Goal: Information Seeking & Learning: Learn about a topic

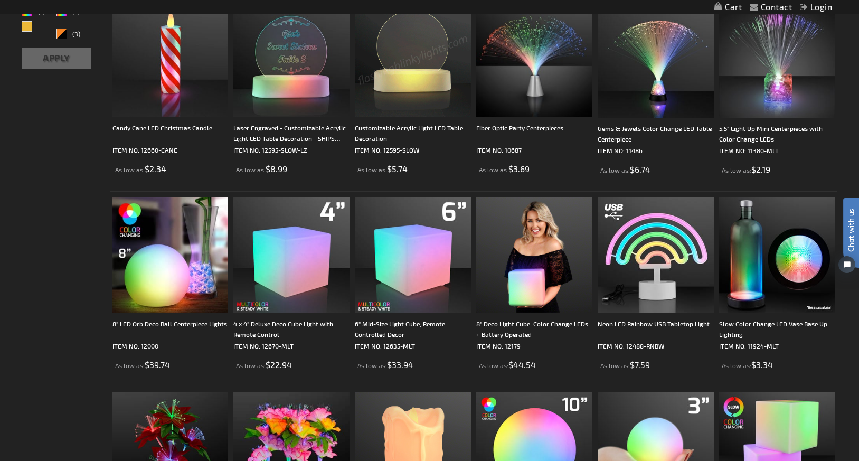
scroll to position [232, 0]
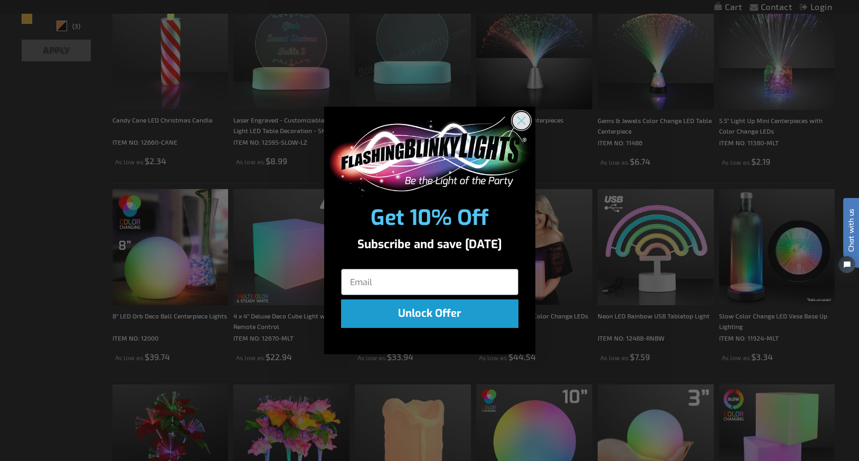
click at [520, 125] on circle "Close dialog" at bounding box center [520, 120] width 17 height 17
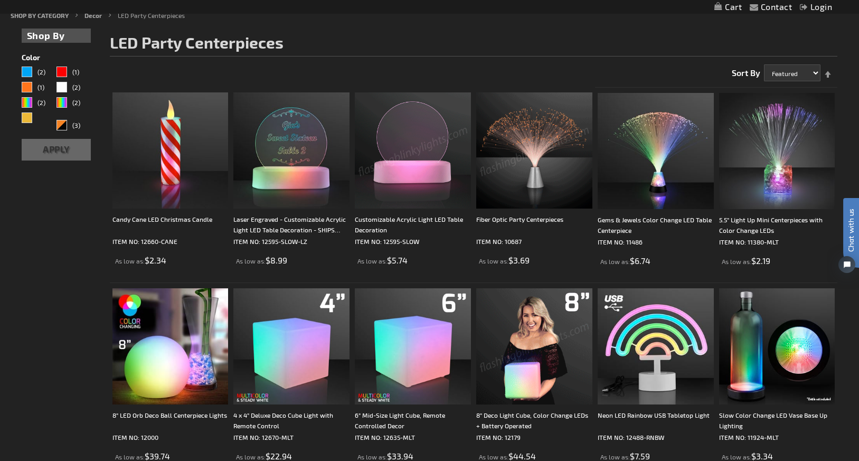
scroll to position [127, 0]
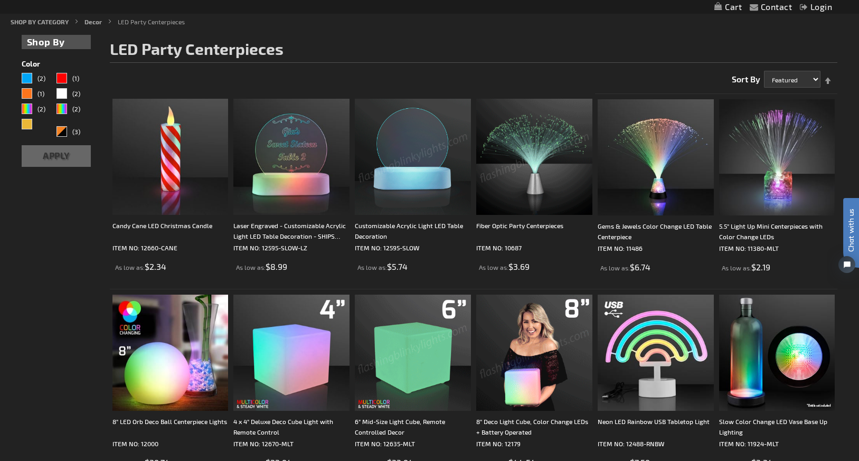
click at [419, 346] on img at bounding box center [413, 353] width 116 height 116
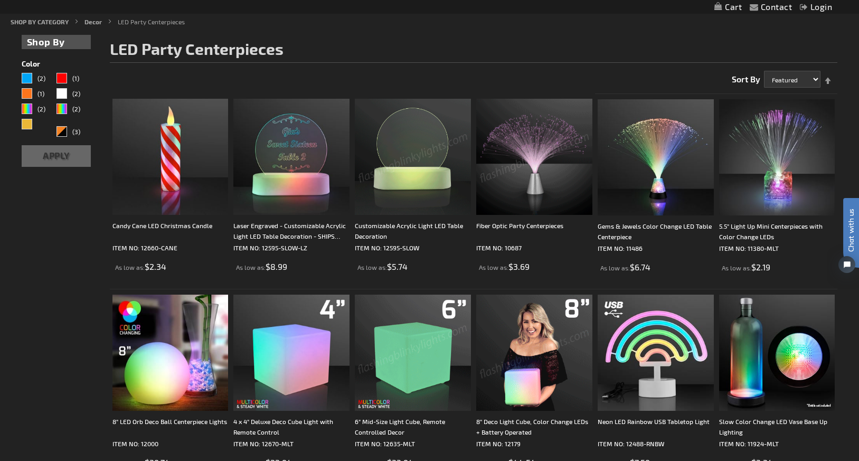
click at [419, 346] on img at bounding box center [413, 353] width 116 height 116
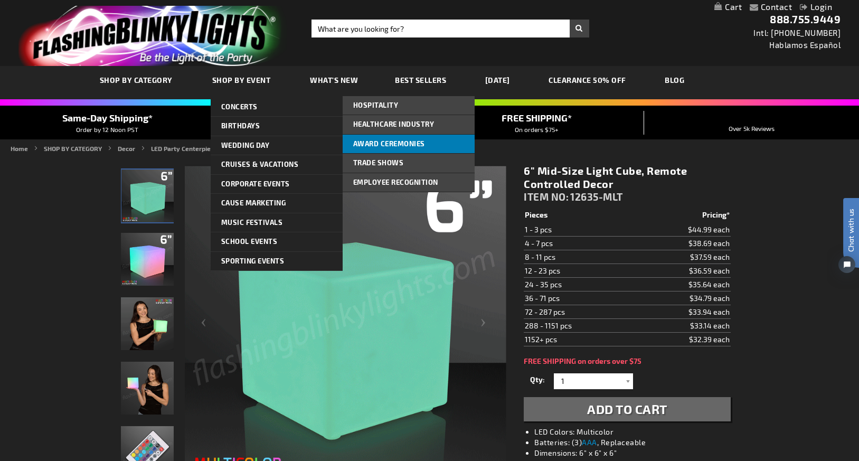
click at [381, 139] on link "Award Ceremonies" at bounding box center [409, 144] width 132 height 19
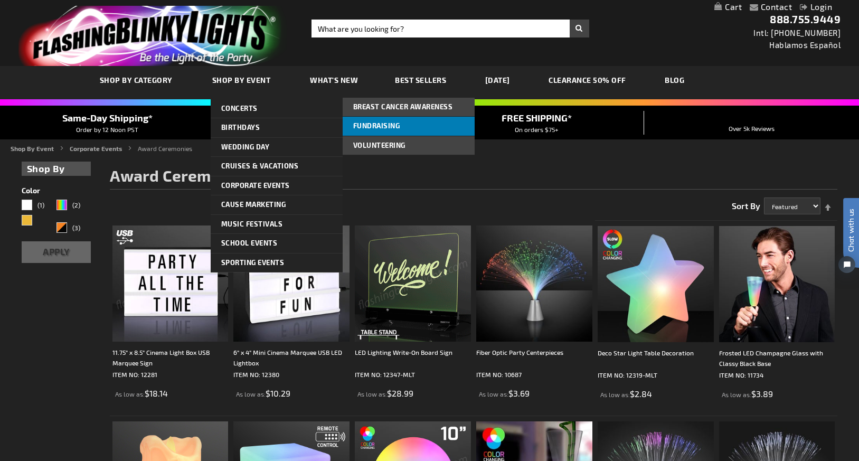
click at [386, 129] on span "Fundraising" at bounding box center [376, 125] width 47 height 8
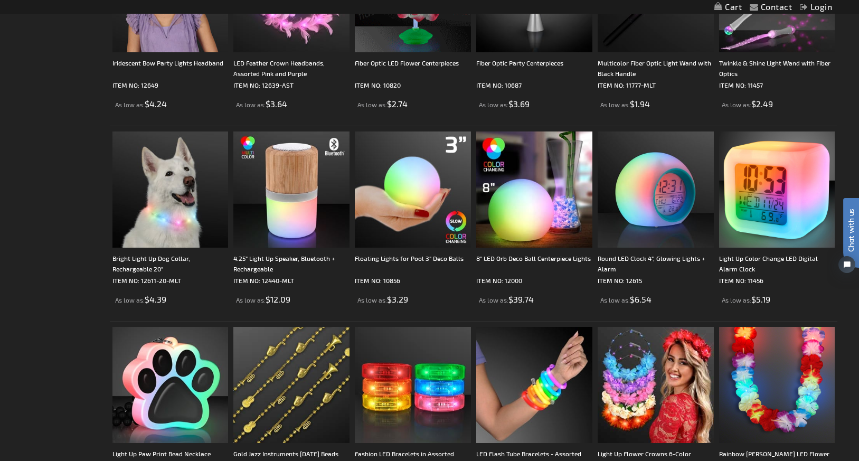
scroll to position [1246, 0]
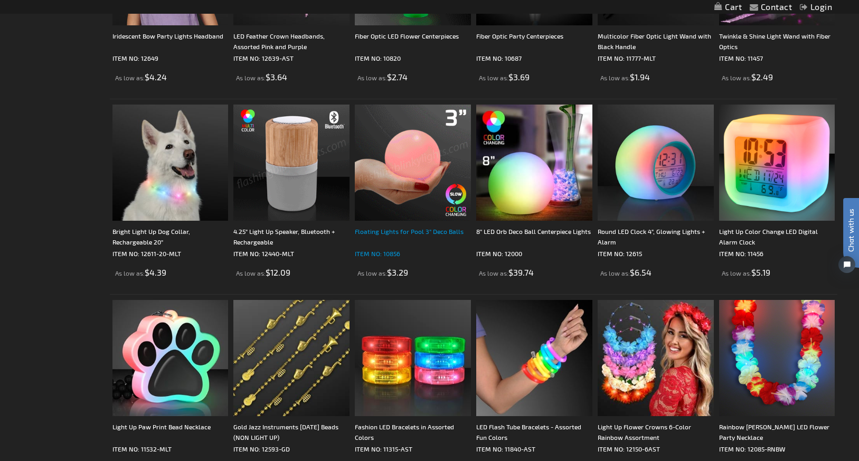
click at [421, 229] on div "Floating Lights for Pool 3" Deco Balls" at bounding box center [413, 236] width 116 height 21
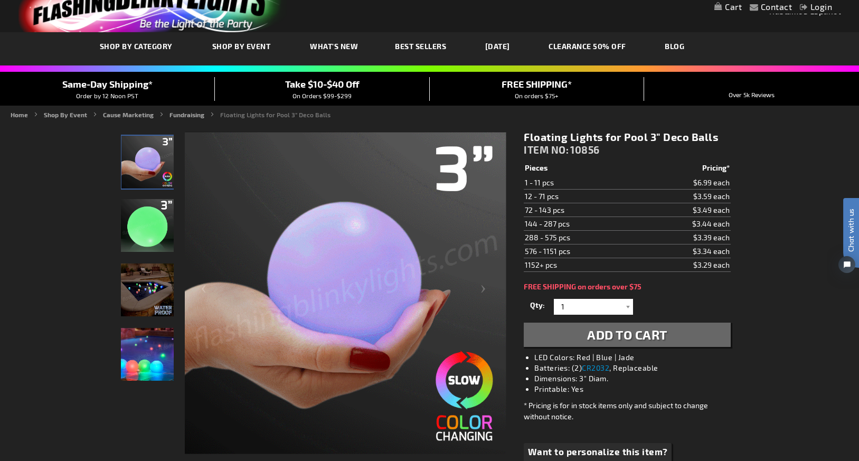
scroll to position [21, 0]
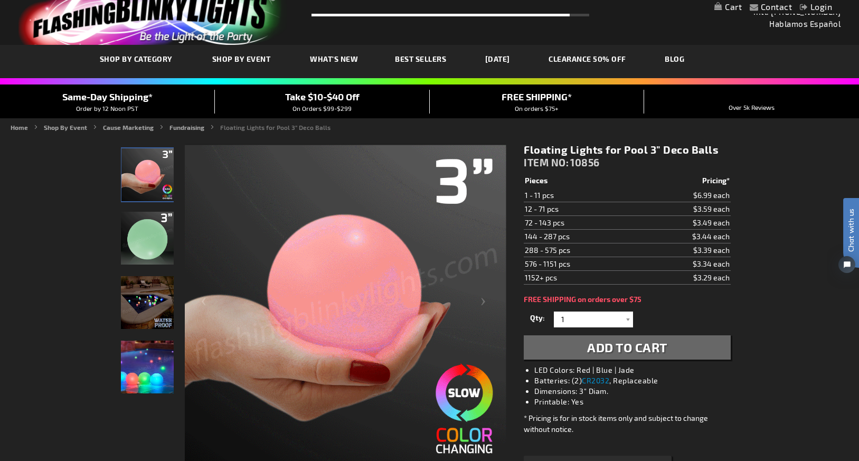
click at [156, 233] on img at bounding box center [147, 238] width 53 height 53
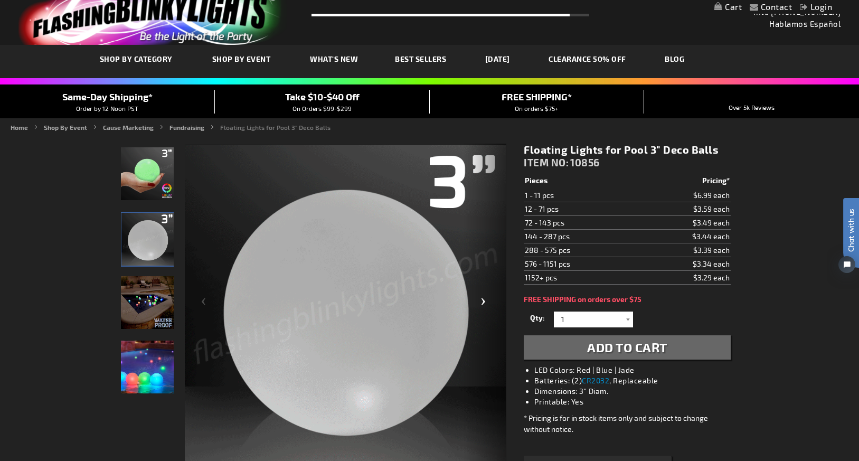
click at [488, 301] on div "Next" at bounding box center [485, 306] width 42 height 324
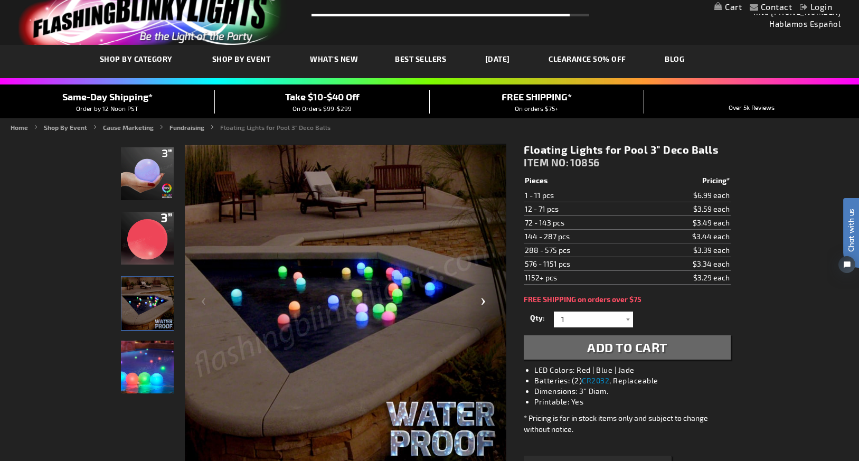
click at [488, 301] on div "Next" at bounding box center [485, 306] width 42 height 324
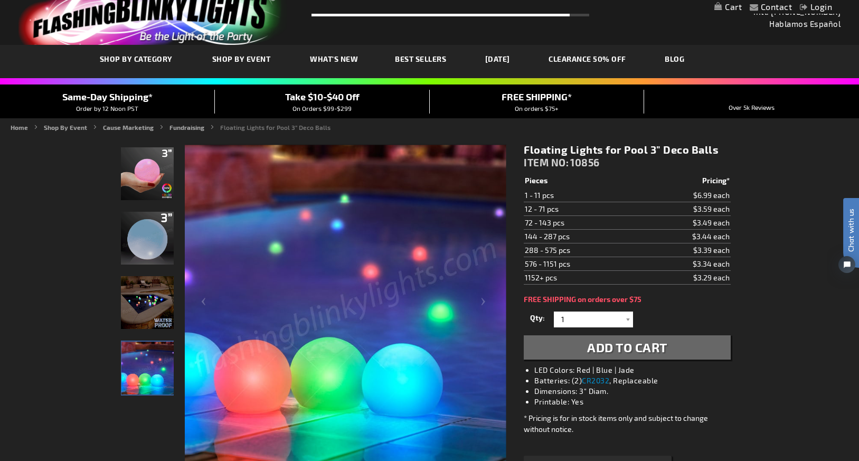
scroll to position [0, 0]
